Goal: Navigation & Orientation: Understand site structure

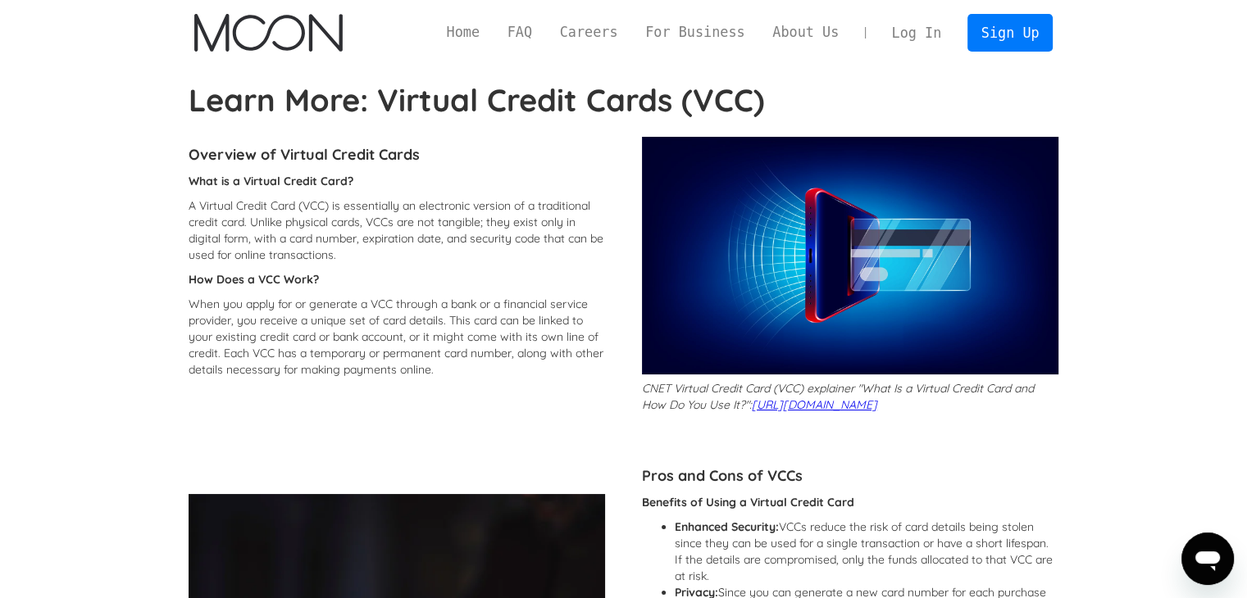
click at [285, 30] on img "home" at bounding box center [268, 33] width 148 height 38
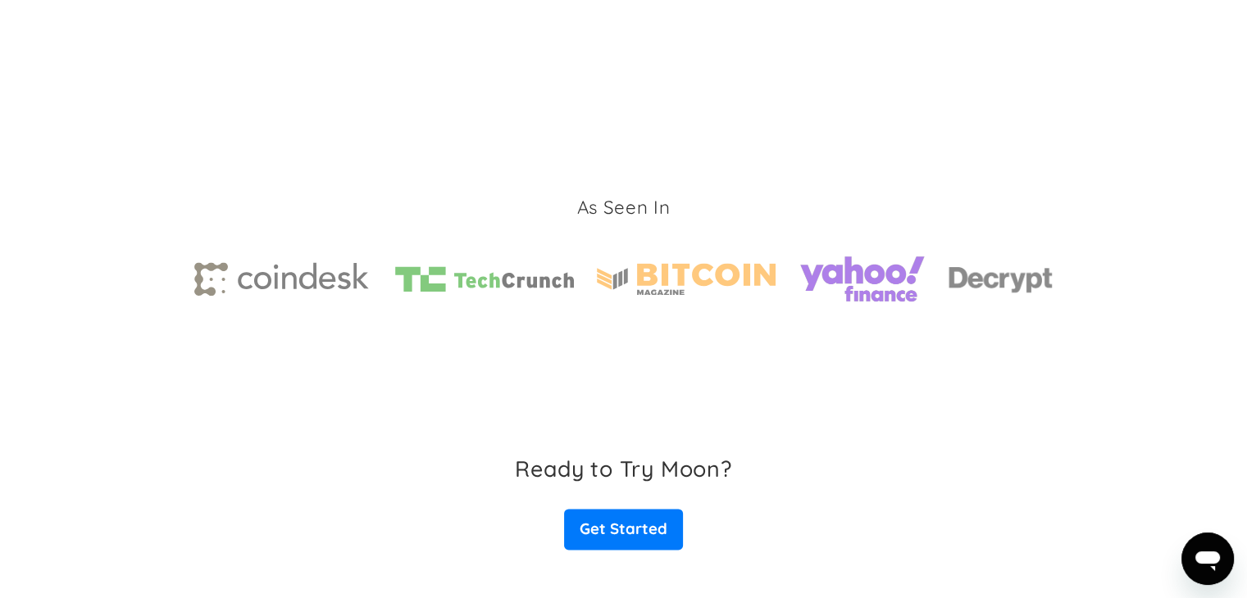
scroll to position [2610, 0]
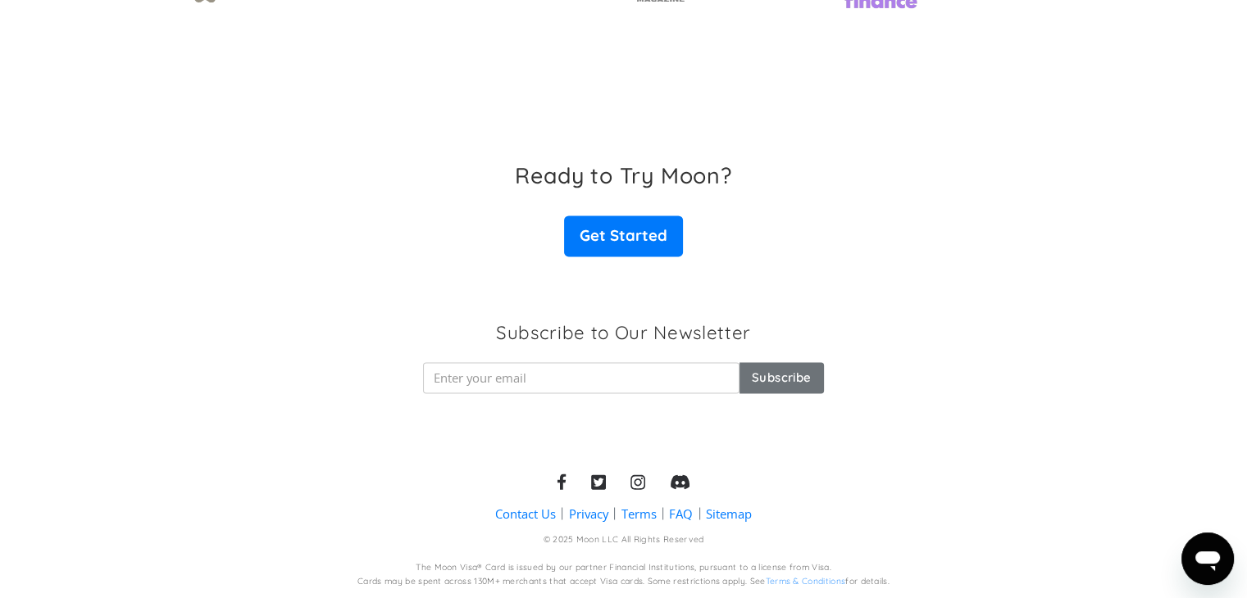
click at [532, 511] on link "Contact Us" at bounding box center [525, 513] width 61 height 17
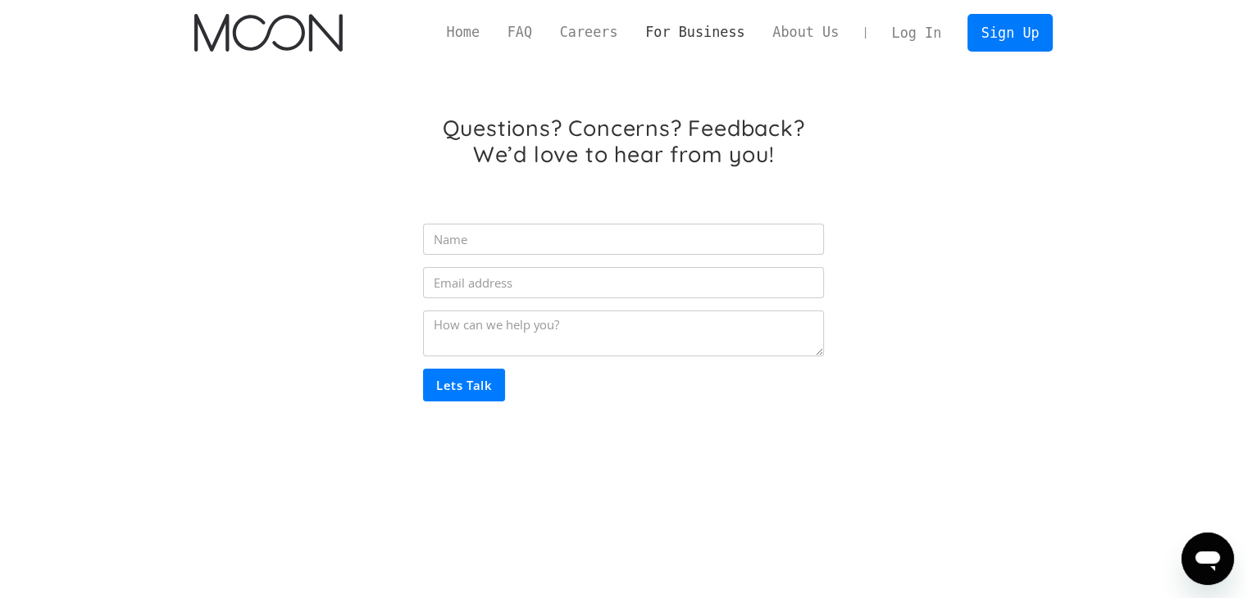
click at [718, 31] on link "For Business" at bounding box center [694, 32] width 127 height 20
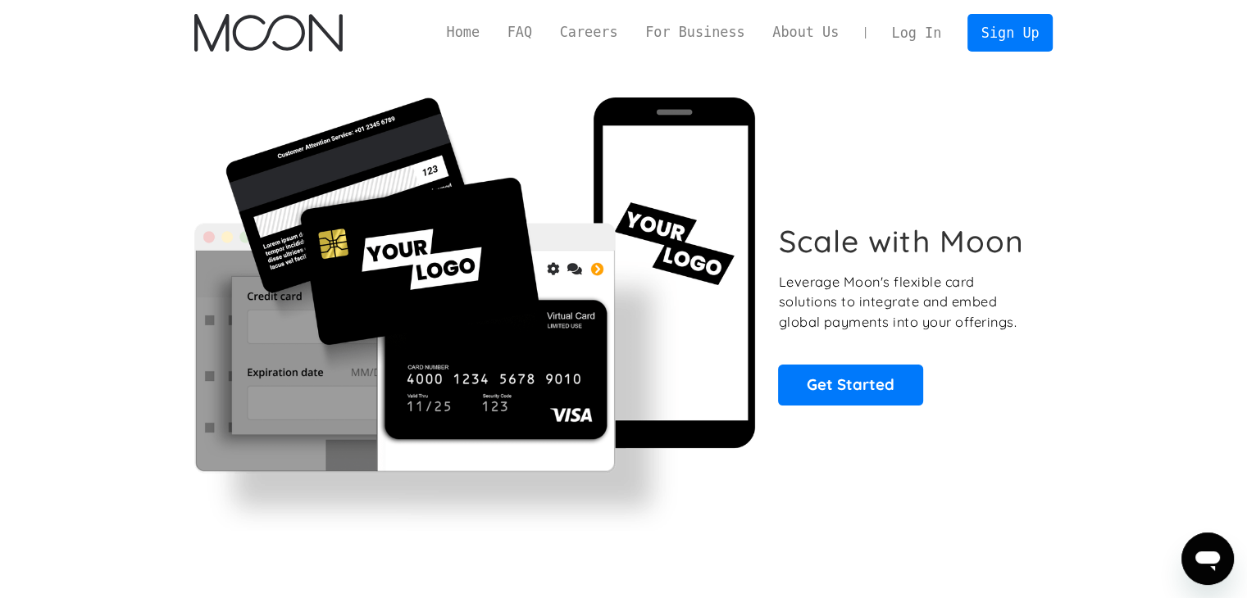
click at [265, 19] on img "home" at bounding box center [268, 33] width 148 height 38
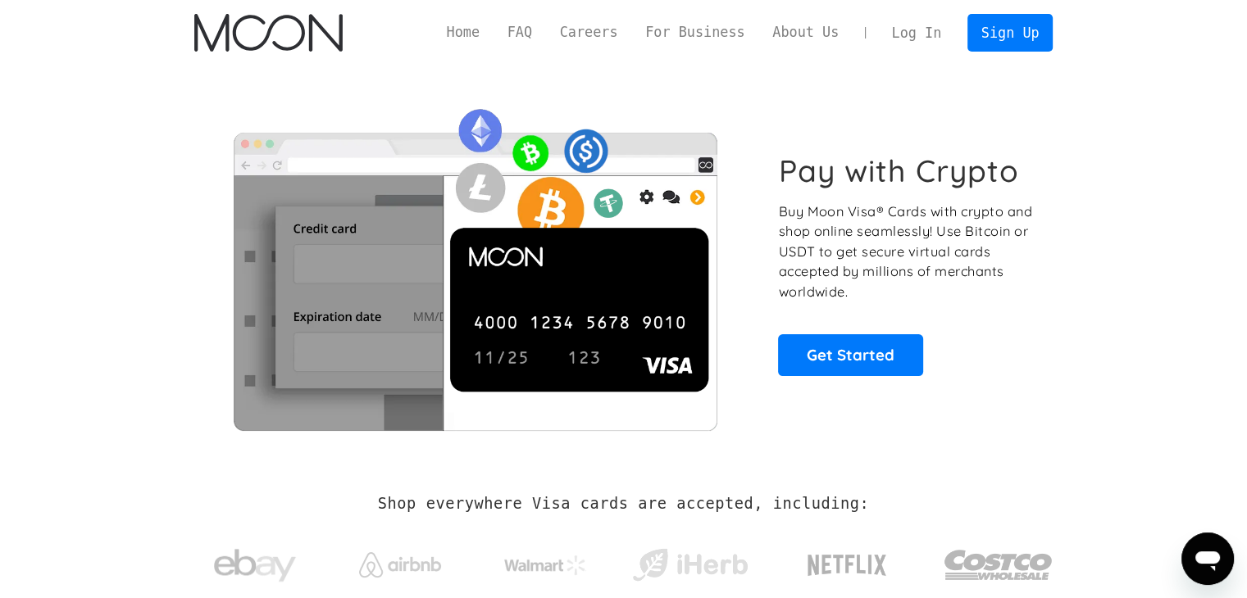
click at [491, 39] on link "Home" at bounding box center [463, 32] width 61 height 20
click at [820, 37] on link "About Us" at bounding box center [805, 32] width 94 height 20
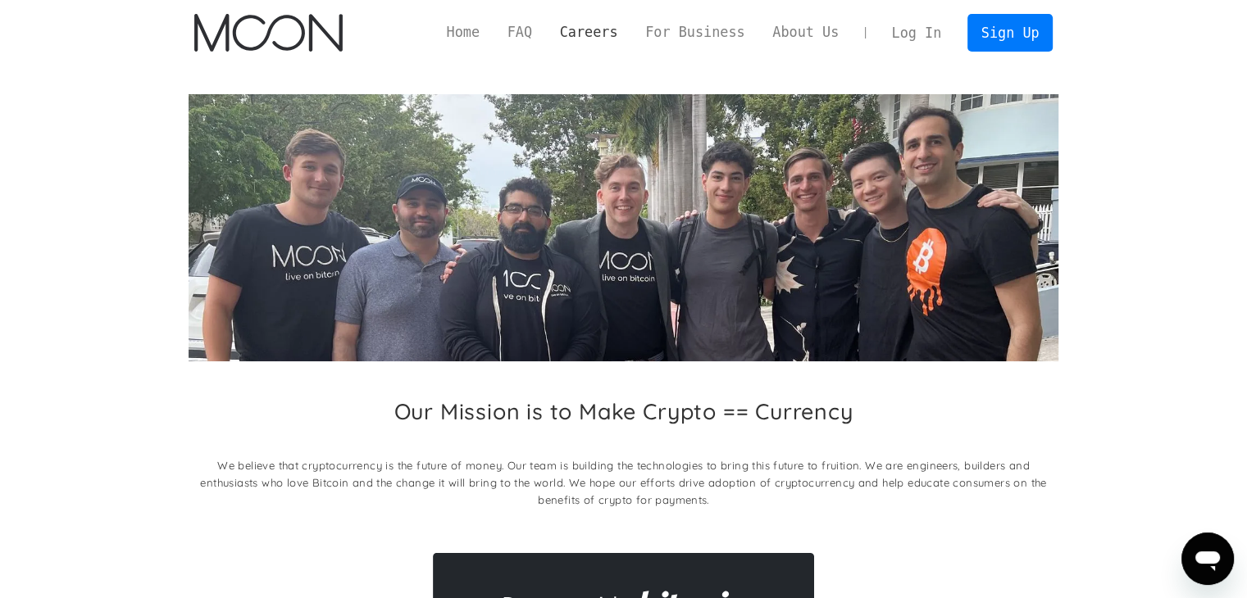
click at [631, 32] on link "Careers" at bounding box center [588, 32] width 85 height 20
click at [488, 36] on link "Home" at bounding box center [463, 32] width 61 height 20
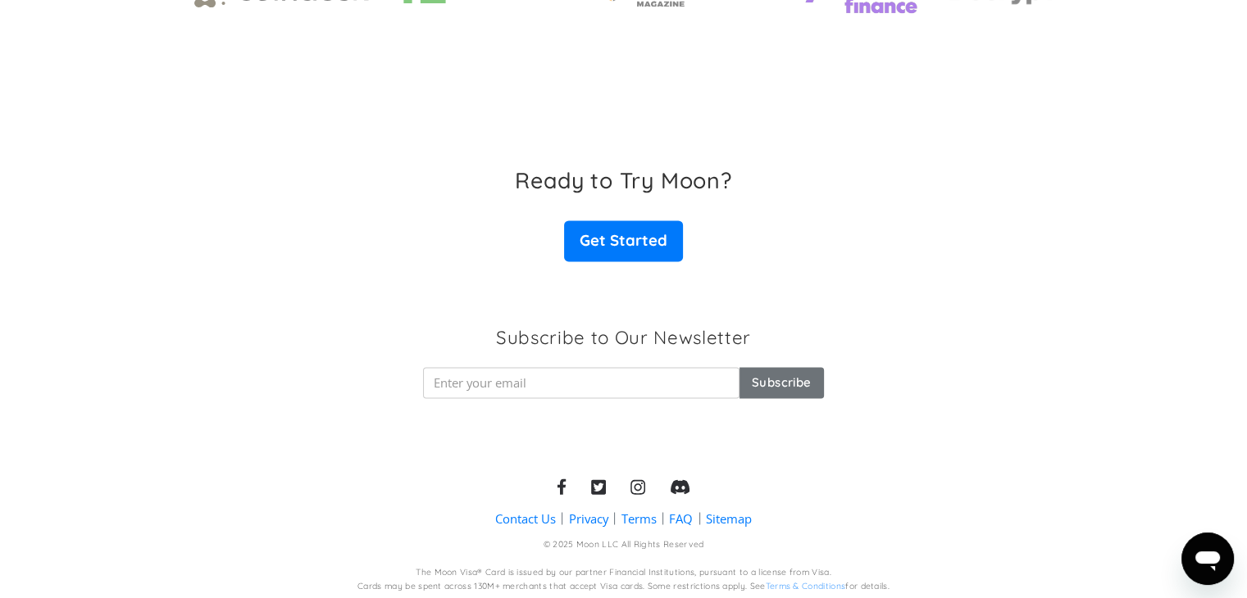
scroll to position [2610, 0]
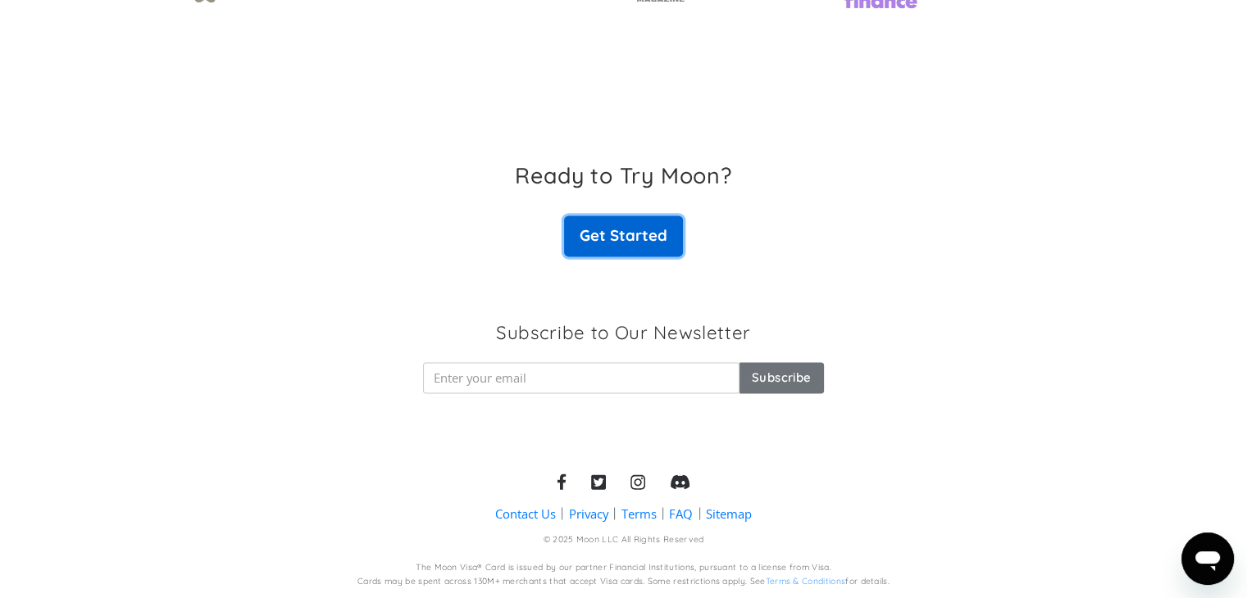
click at [601, 238] on link "Get Started" at bounding box center [623, 236] width 118 height 41
